Goal: Task Accomplishment & Management: Use online tool/utility

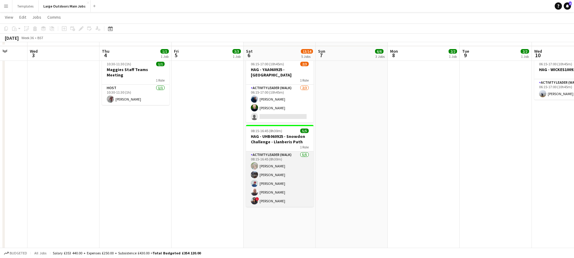
scroll to position [453, 0]
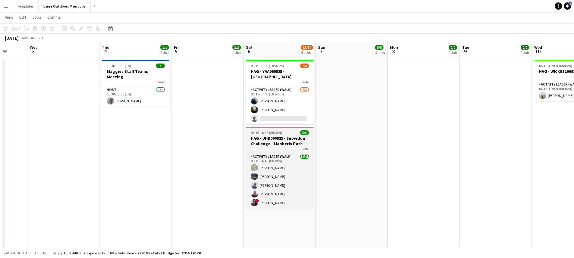
click at [283, 143] on h3 "HAG - UHB060925 - Snowdon Challenge - Llanberis Path" at bounding box center [279, 141] width 67 height 11
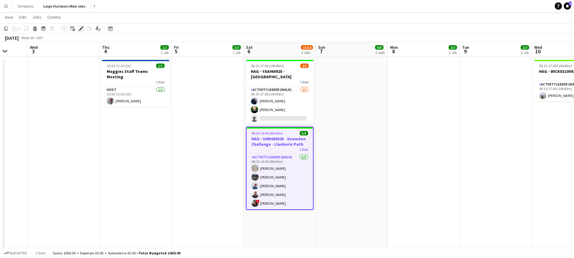
click at [79, 27] on icon "Edit" at bounding box center [81, 28] width 5 height 5
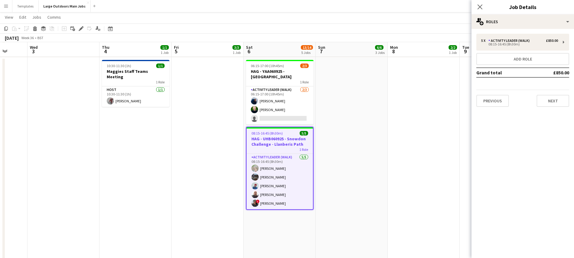
click at [278, 139] on h3 "HAG - UHB060925 - Snowdon Challenge - Llanberis Path" at bounding box center [279, 141] width 66 height 11
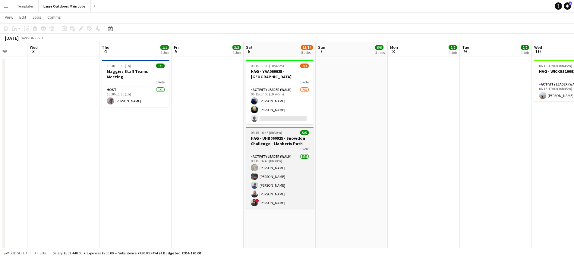
click at [267, 136] on h3 "HAG - UHB060925 - Snowdon Challenge - Llanberis Path" at bounding box center [279, 141] width 67 height 11
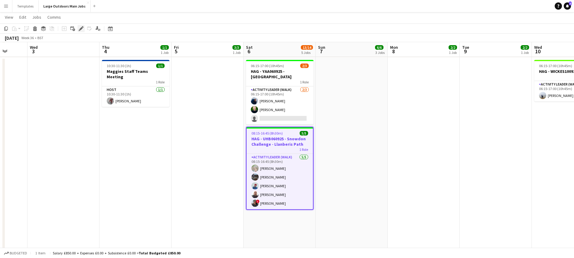
click at [80, 30] on icon at bounding box center [80, 28] width 3 height 3
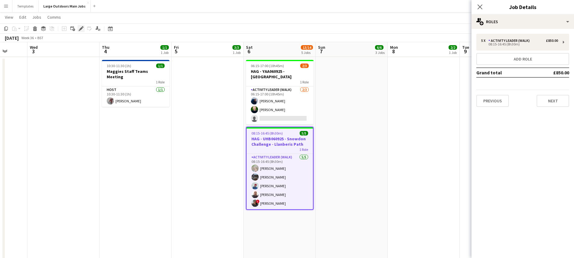
click at [81, 28] on icon at bounding box center [80, 28] width 3 height 3
click at [271, 129] on app-job-card "08:15-16:45 (8h30m) 5/5 HAG - UHB060925 - Snowdon Challenge - Llanberis Path 1 …" at bounding box center [279, 168] width 67 height 83
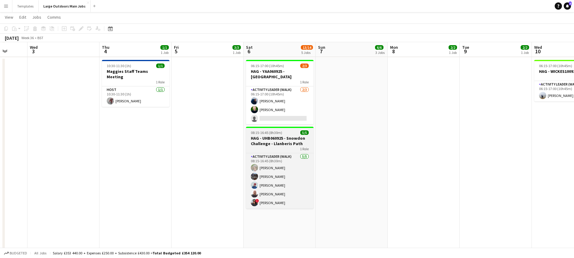
click at [271, 136] on h3 "HAG - UHB060925 - Snowdon Challenge - Llanberis Path" at bounding box center [279, 141] width 67 height 11
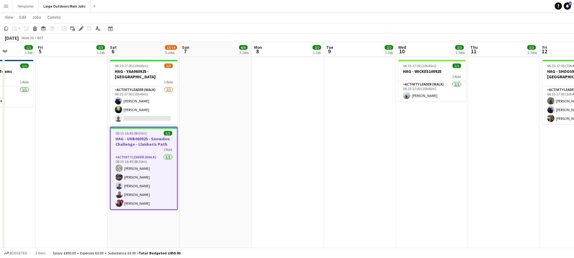
scroll to position [0, 177]
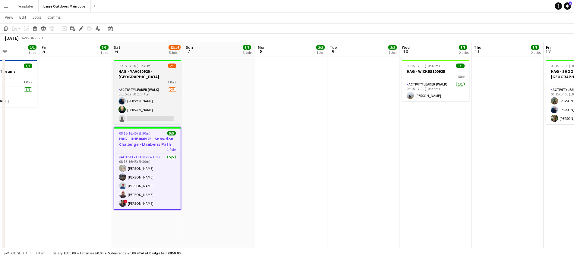
click at [152, 70] on h3 "HAG - YAA060925 - [GEOGRAPHIC_DATA]" at bounding box center [147, 74] width 67 height 11
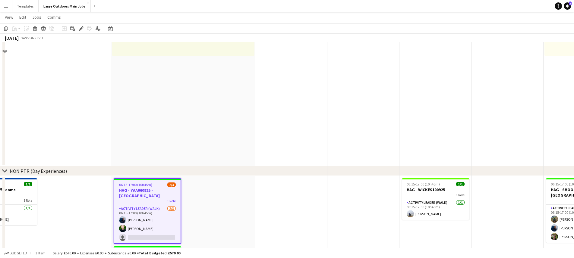
scroll to position [346, 0]
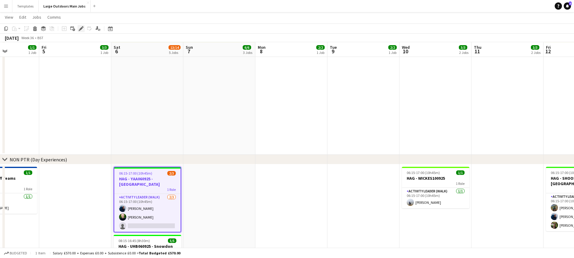
click at [79, 28] on icon "Edit" at bounding box center [81, 28] width 5 height 5
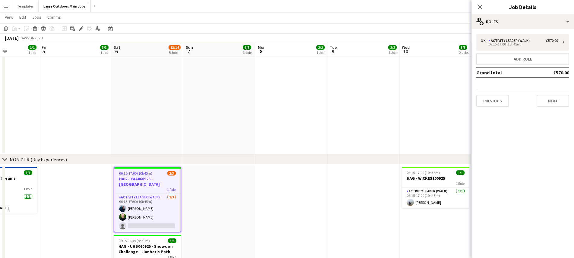
click at [154, 181] on h3 "HAG - YAA060925 - [GEOGRAPHIC_DATA]" at bounding box center [147, 181] width 66 height 11
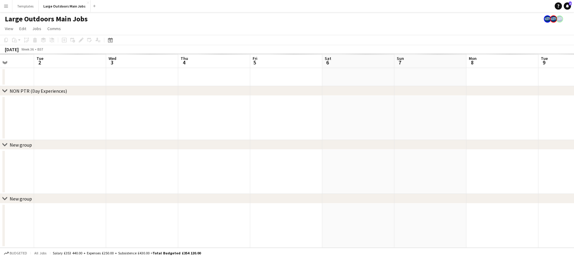
scroll to position [0, 0]
